Goal: Contribute content

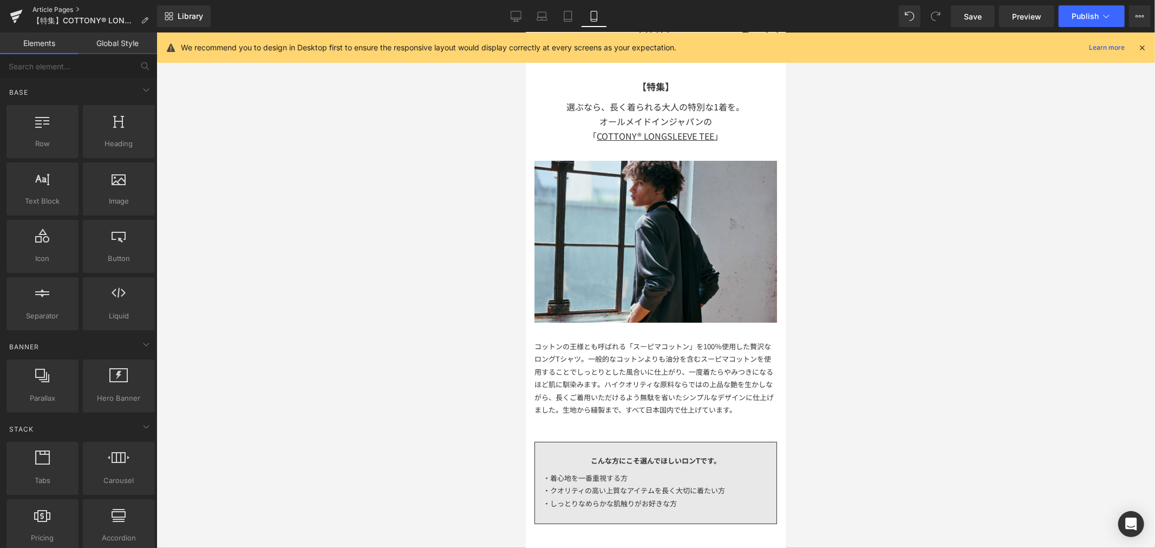
click at [55, 6] on link "Article Pages" at bounding box center [94, 9] width 125 height 9
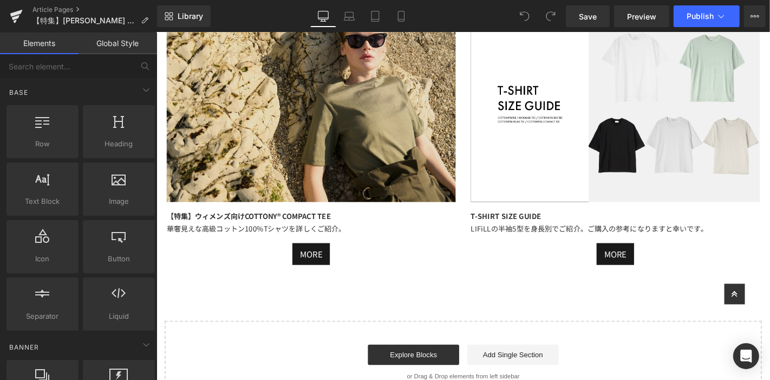
scroll to position [4576, 0]
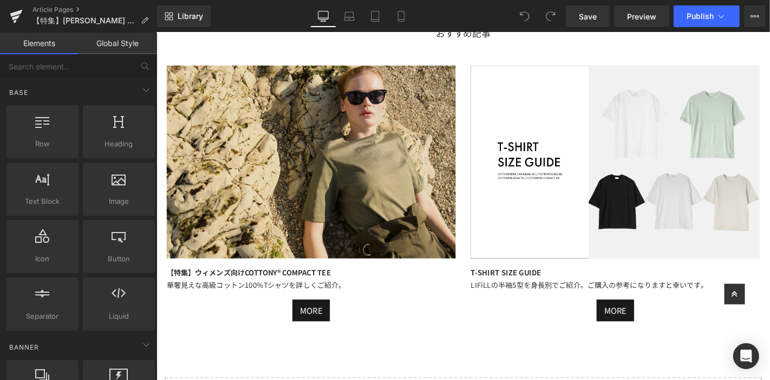
click at [316, 160] on div "Image" at bounding box center [321, 170] width 309 height 206
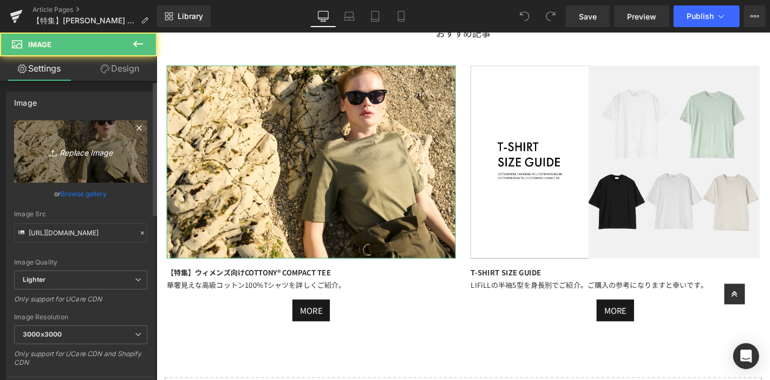
click at [49, 133] on link "Replace Image" at bounding box center [80, 151] width 133 height 62
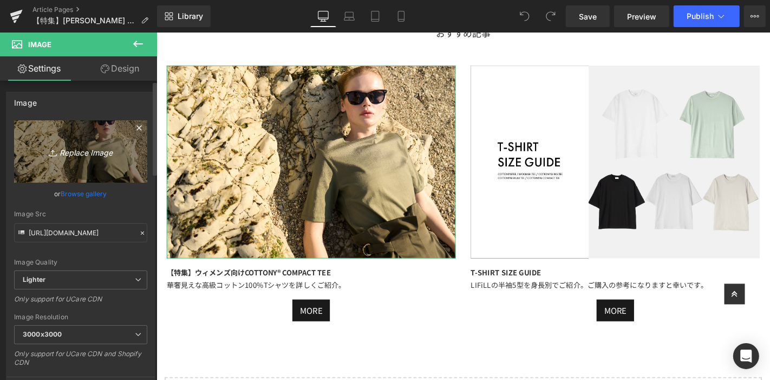
type input "C:\fakepath\アートボード 1ウーリッシュ_サブバナー.jpg"
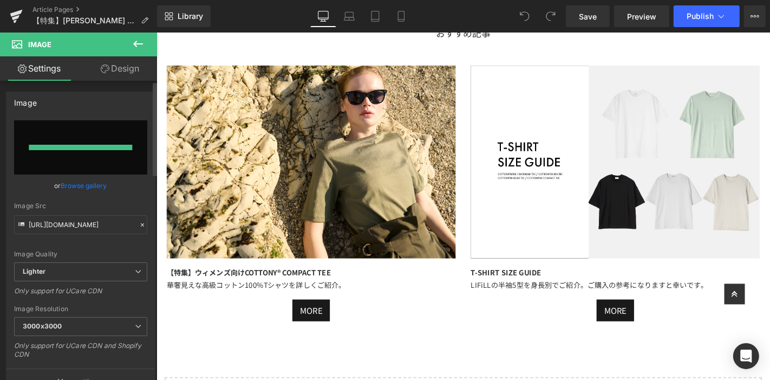
type input "https://ucarecdn.com/8c20c9a0-a41b-479d-9350-5334b5e980ac/-/format/auto/-/previ…"
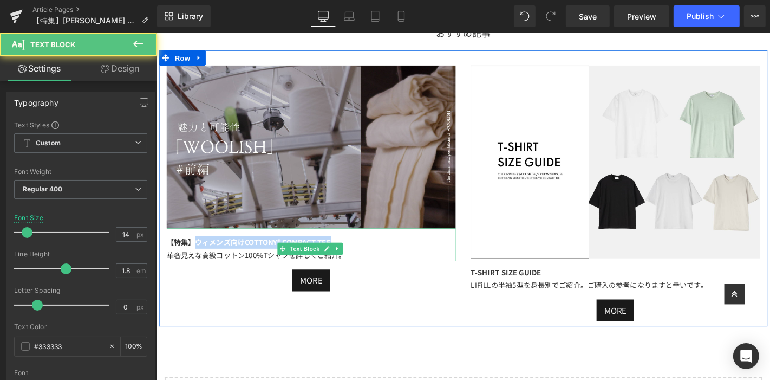
drag, startPoint x: 194, startPoint y: 250, endPoint x: 421, endPoint y: 249, distance: 227.4
click at [419, 250] on div "【特集】ウィメンズ向けCOTTONY® COMPACT TEE 華奢見えな高級コットン100%Tシャツを詳しくご紹介。" at bounding box center [321, 262] width 309 height 27
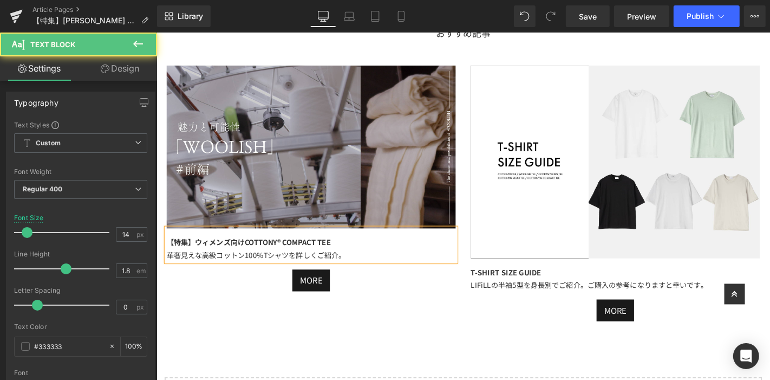
click at [187, 252] on b "【特集】ウィメンズ向けCOTTONY® COMPACT TEE" at bounding box center [254, 255] width 175 height 11
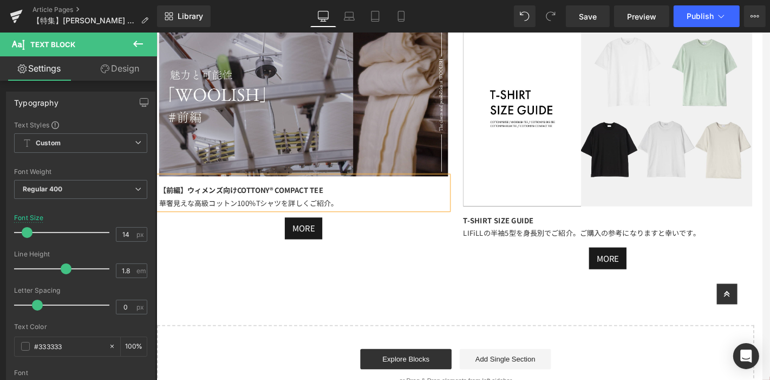
scroll to position [4614, 0]
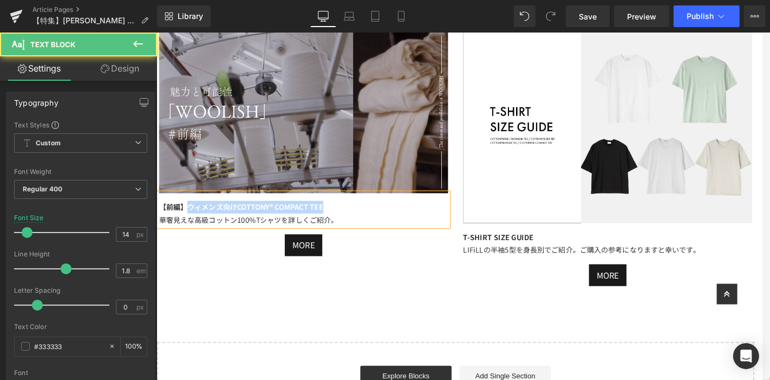
drag, startPoint x: 184, startPoint y: 211, endPoint x: 333, endPoint y: 204, distance: 149.1
click at [333, 204] on div "【前編】ウィメンズ向けCOTTONY® COMPACT TEE 華奢見えな高級コットン100%Tシャツを詳しくご紹介。" at bounding box center [313, 221] width 309 height 35
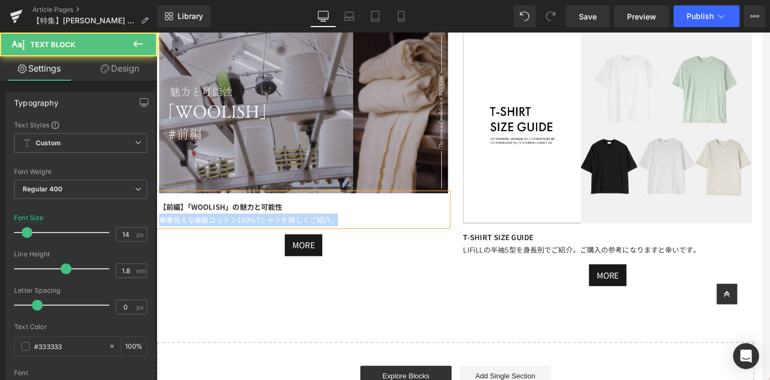
drag, startPoint x: 353, startPoint y: 227, endPoint x: 268, endPoint y: 243, distance: 85.9
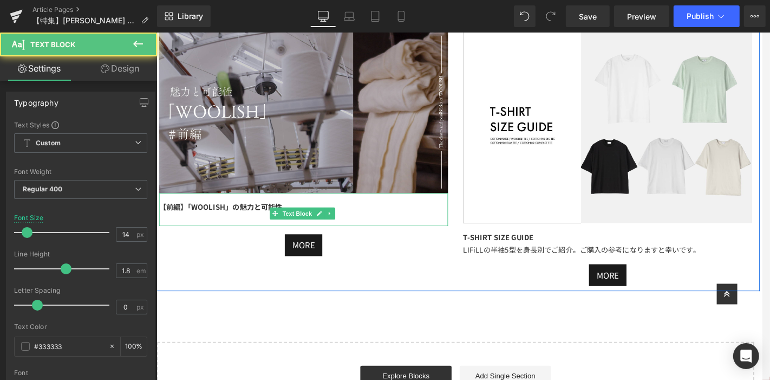
click at [266, 229] on div at bounding box center [313, 232] width 309 height 14
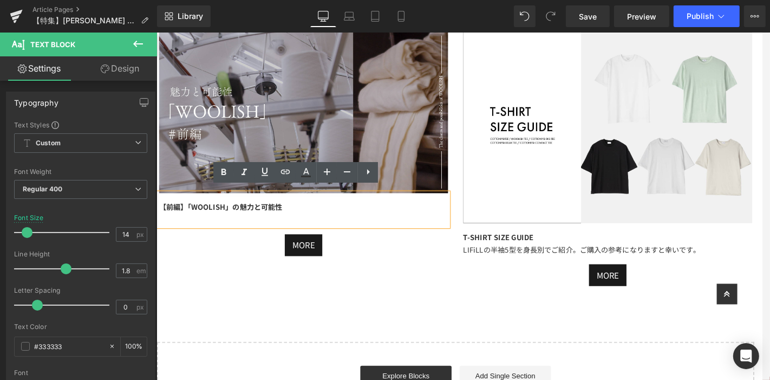
click at [255, 225] on div at bounding box center [313, 232] width 309 height 14
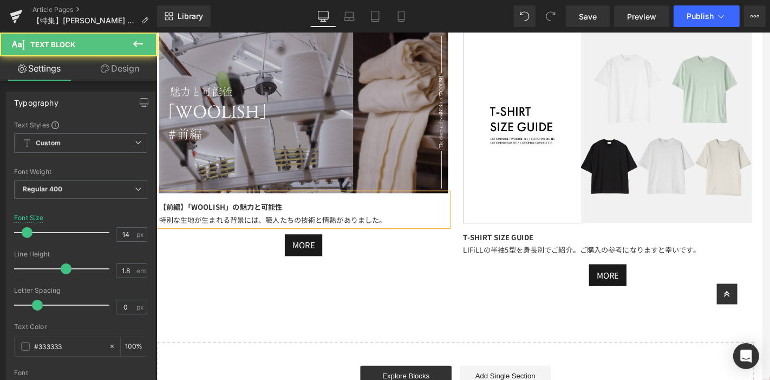
click at [400, 213] on div "【前編】「WOOLISH」の魅力と可能性 特別な生地が生まれる背景には、職人たちの技術と情熱がありました。" at bounding box center [313, 221] width 309 height 35
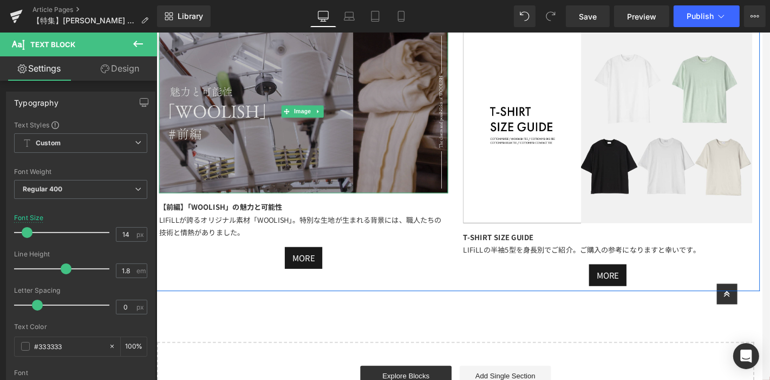
click at [334, 98] on img at bounding box center [313, 117] width 309 height 174
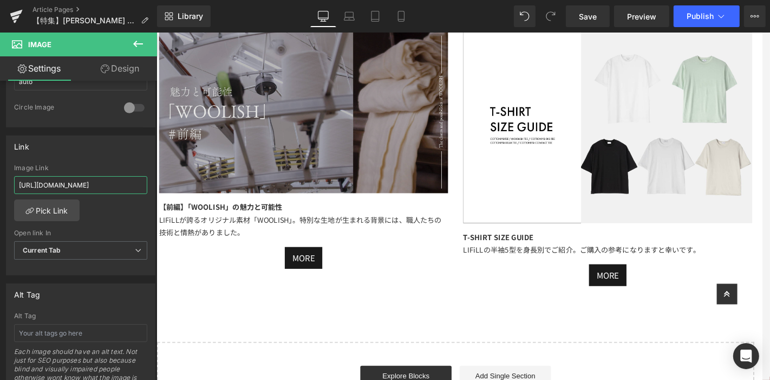
scroll to position [0, 80]
drag, startPoint x: 165, startPoint y: 213, endPoint x: 215, endPoint y: 191, distance: 54.5
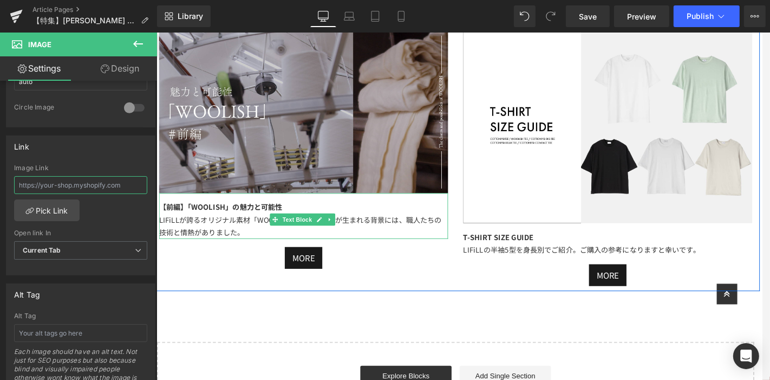
scroll to position [0, 0]
paste input "https://lifill.jp/blogs/feature/special-feature-wpplish-explain-part-1"
type input "https://lifill.jp/blogs/feature/special-feature-wpplish-explain-part-1"
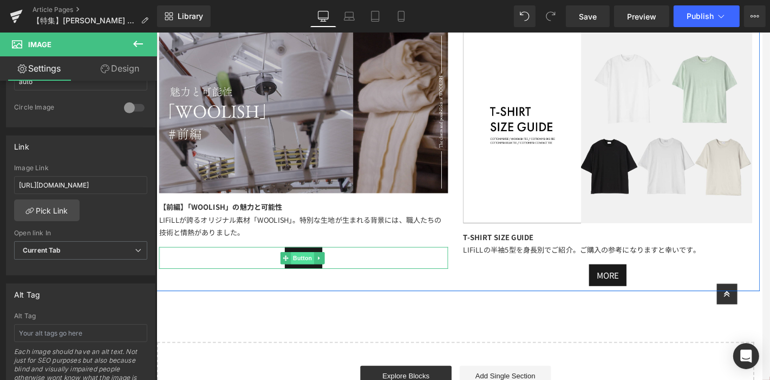
click at [308, 266] on span "Button" at bounding box center [312, 272] width 25 height 13
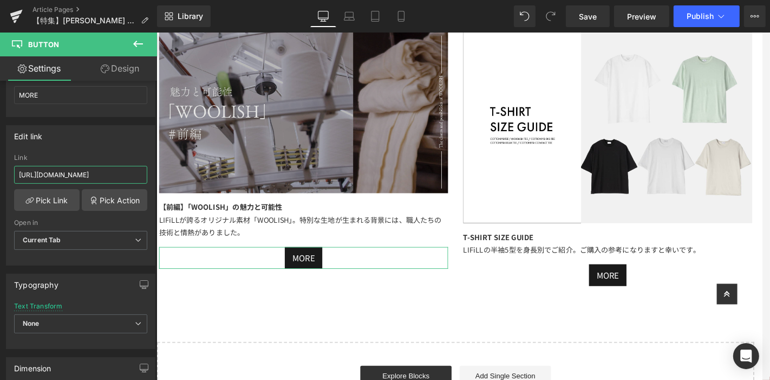
scroll to position [0, 80]
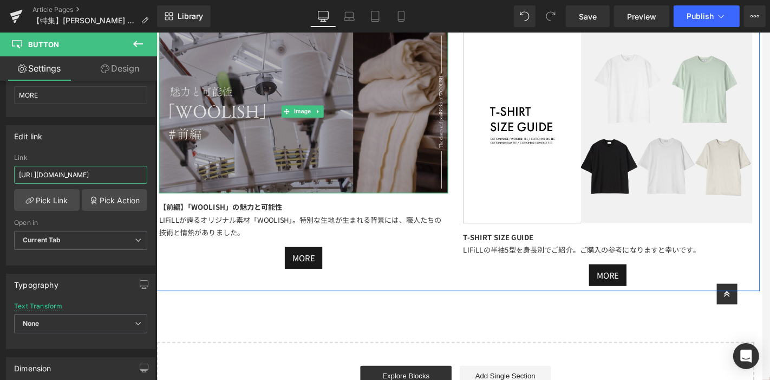
drag, startPoint x: 165, startPoint y: 206, endPoint x: 188, endPoint y: 185, distance: 31.8
paste input "https://lifill.jp/blogs/feature/special-feature-wpplish-explain-part-1"
type input "https://lifill.jp/blogs/feature/special-feature-wpplish-explain-part-1"
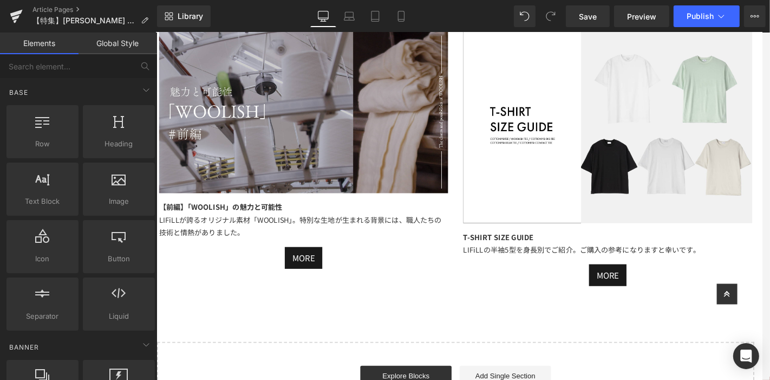
scroll to position [0, 0]
click at [712, 16] on span "Publish" at bounding box center [700, 16] width 27 height 9
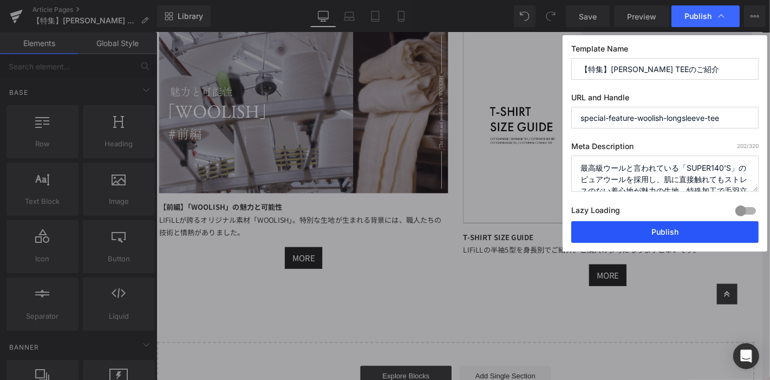
click at [681, 232] on button "Publish" at bounding box center [664, 232] width 187 height 22
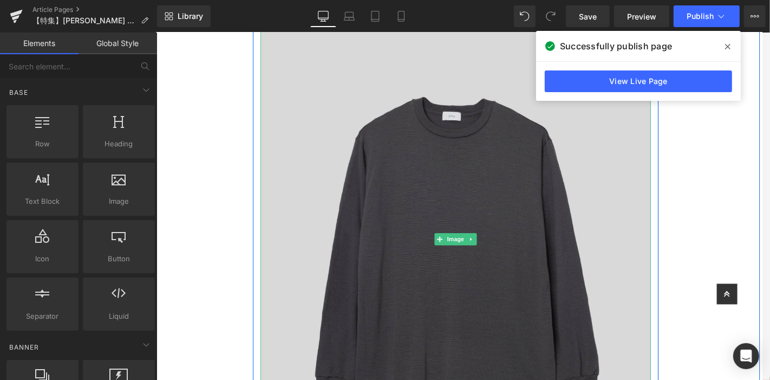
scroll to position [3771, 0]
